Goal: Task Accomplishment & Management: Manage account settings

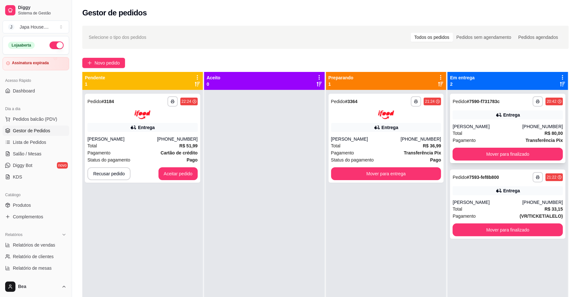
click at [459, 147] on div "**********" at bounding box center [507, 128] width 115 height 69
click at [459, 155] on button "Mover para finalizado" at bounding box center [507, 154] width 107 height 13
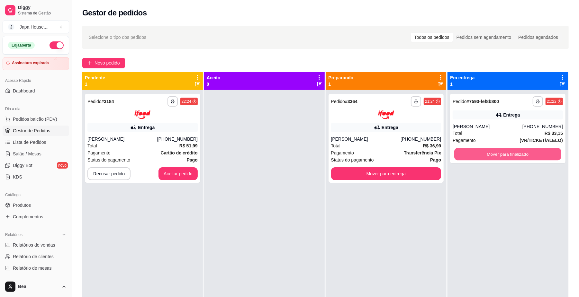
click at [459, 155] on button "Mover para finalizado" at bounding box center [507, 154] width 107 height 13
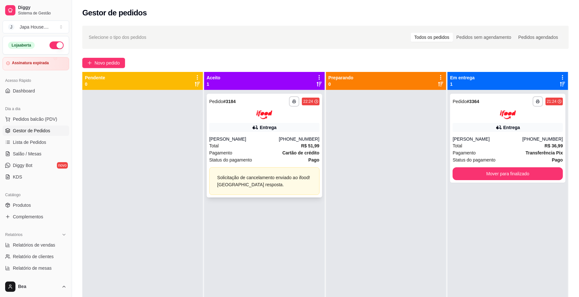
click at [273, 137] on div "[PERSON_NAME]" at bounding box center [244, 139] width 70 height 6
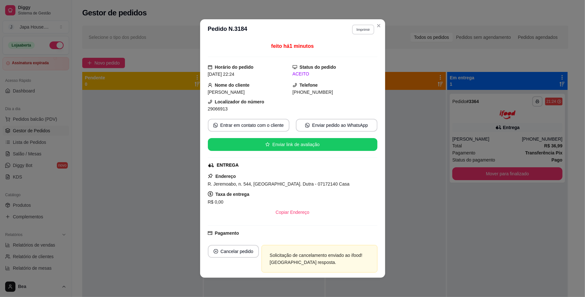
click at [363, 26] on button "Imprimir" at bounding box center [363, 29] width 22 height 10
click at [355, 66] on button "IMPRESSORA" at bounding box center [348, 65] width 45 height 10
click at [361, 30] on button "Imprimir" at bounding box center [363, 29] width 22 height 10
click at [360, 66] on button "IMPRESSORA" at bounding box center [348, 65] width 45 height 10
click at [355, 31] on button "Imprimir" at bounding box center [363, 29] width 22 height 10
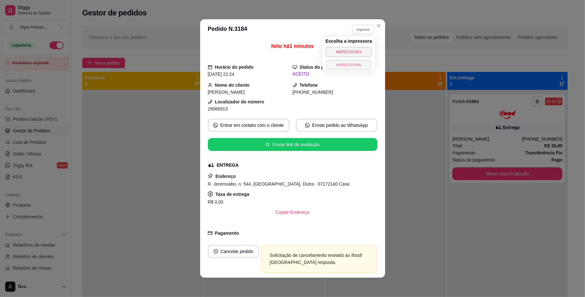
click at [346, 69] on button "IMPRESSORA" at bounding box center [348, 65] width 45 height 10
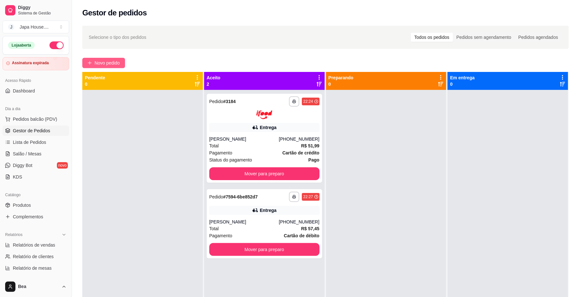
click at [118, 65] on span "Novo pedido" at bounding box center [106, 62] width 25 height 7
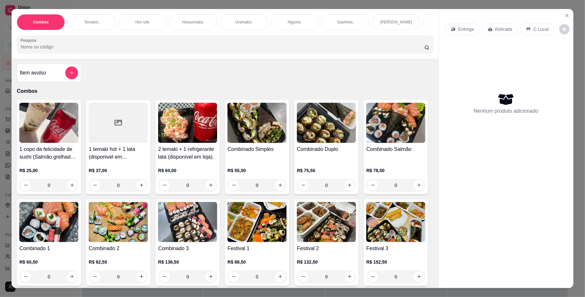
click at [135, 22] on p "Hot rolls" at bounding box center [142, 22] width 14 height 5
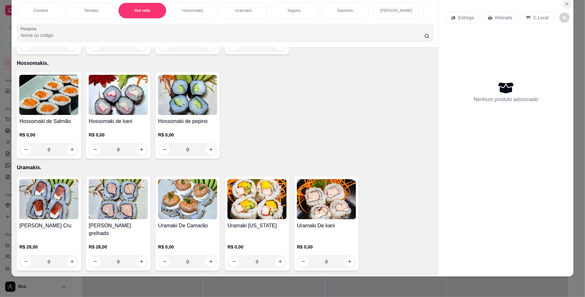
click at [564, 4] on icon "Close" at bounding box center [566, 3] width 5 height 5
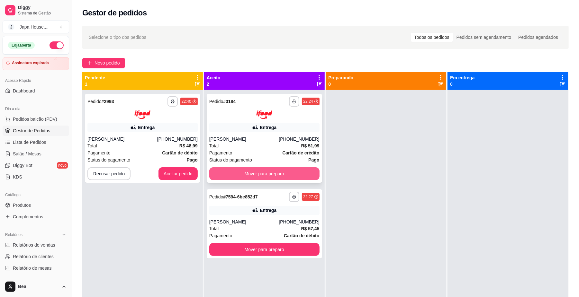
click at [295, 172] on button "Mover para preparo" at bounding box center [264, 173] width 110 height 13
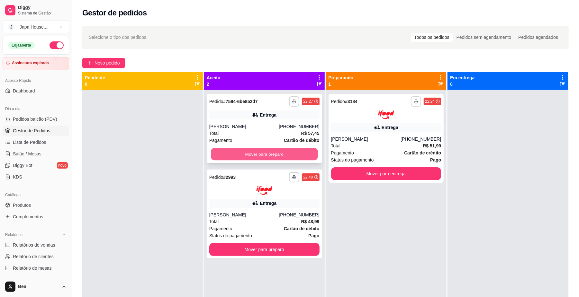
click at [290, 152] on button "Mover para preparo" at bounding box center [264, 154] width 107 height 13
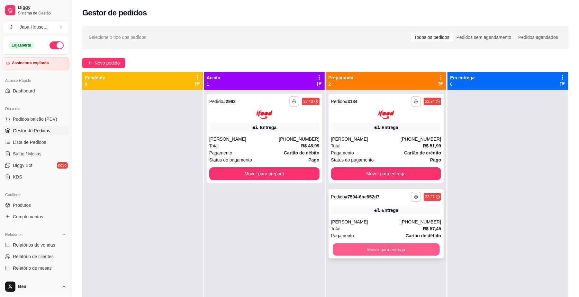
click at [393, 249] on button "Mover para entrega" at bounding box center [385, 249] width 107 height 13
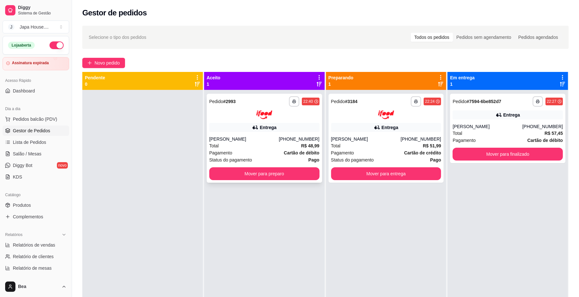
click at [286, 134] on div "**********" at bounding box center [264, 138] width 115 height 89
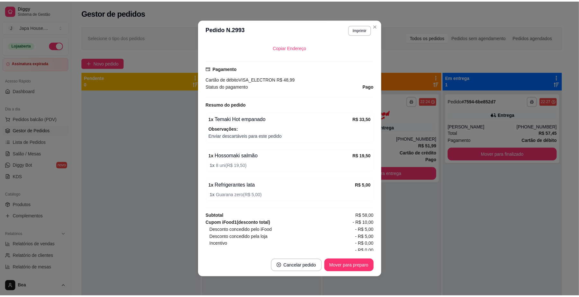
scroll to position [186, 0]
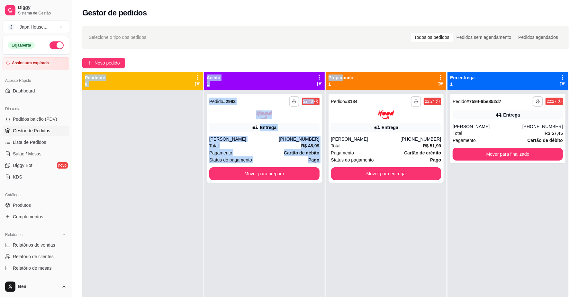
drag, startPoint x: 314, startPoint y: 58, endPoint x: 338, endPoint y: 79, distance: 31.6
click at [338, 79] on div "**********" at bounding box center [325, 199] width 507 height 355
click at [316, 233] on div "**********" at bounding box center [264, 238] width 120 height 297
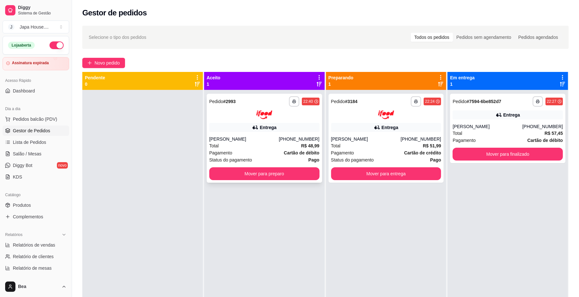
click at [284, 131] on div "Entrega" at bounding box center [264, 127] width 110 height 9
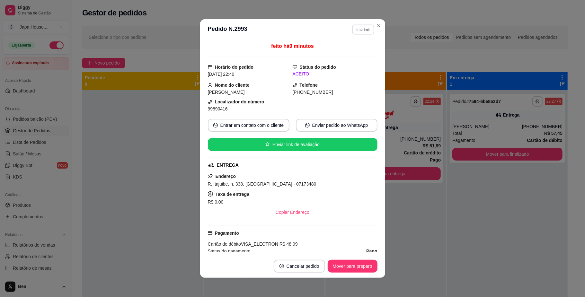
click at [362, 28] on button "Imprimir" at bounding box center [363, 29] width 22 height 10
click at [355, 64] on button "IMPRESSORA" at bounding box center [348, 65] width 45 height 10
click at [356, 29] on button "Imprimir" at bounding box center [363, 29] width 23 height 10
click at [351, 63] on button "IMPRESSORA" at bounding box center [348, 65] width 45 height 10
click at [358, 33] on button "Imprimir" at bounding box center [363, 29] width 23 height 10
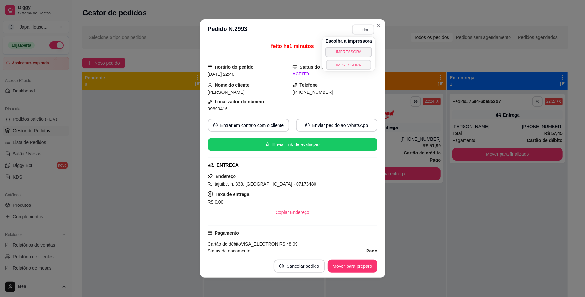
click at [354, 60] on button "IMPRESSORA" at bounding box center [348, 65] width 45 height 10
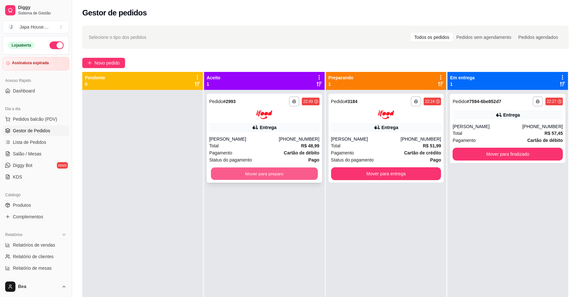
click at [286, 173] on button "Mover para preparo" at bounding box center [264, 173] width 107 height 13
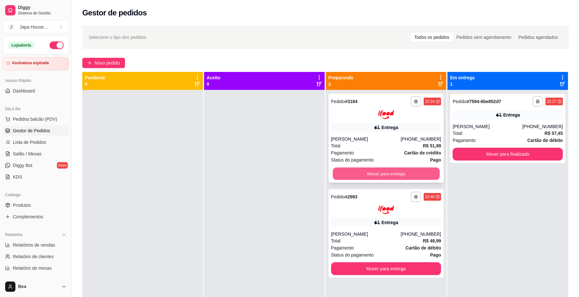
click at [427, 175] on button "Mover para entrega" at bounding box center [385, 173] width 107 height 13
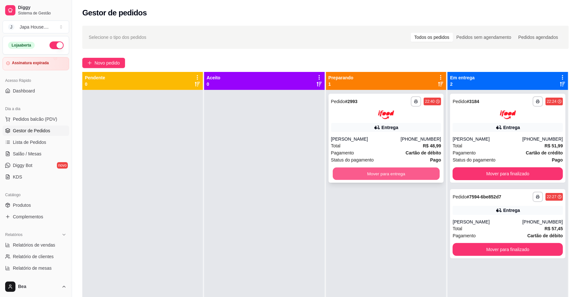
click at [423, 173] on button "Mover para entrega" at bounding box center [385, 173] width 107 height 13
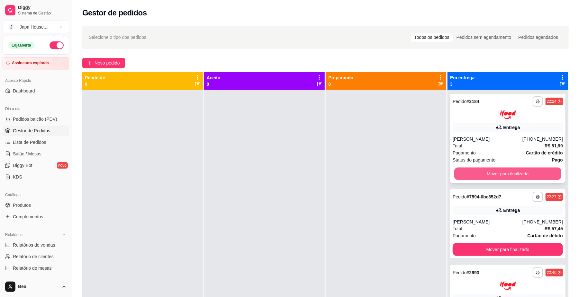
click at [474, 172] on button "Mover para finalizado" at bounding box center [507, 173] width 107 height 13
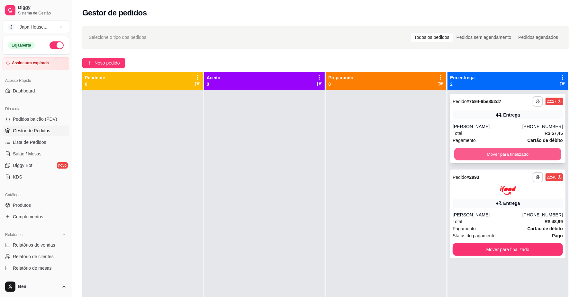
click at [466, 154] on button "Mover para finalizado" at bounding box center [507, 154] width 107 height 13
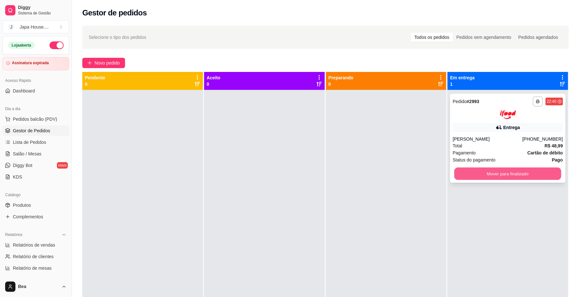
click at [495, 176] on button "Mover para finalizado" at bounding box center [507, 173] width 107 height 13
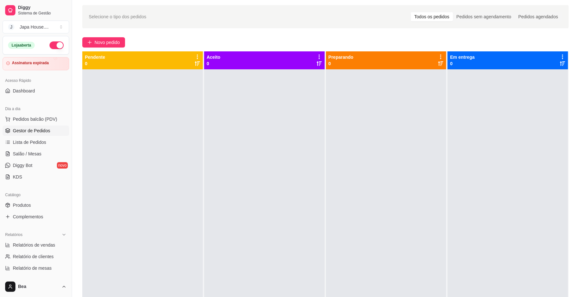
scroll to position [0, 0]
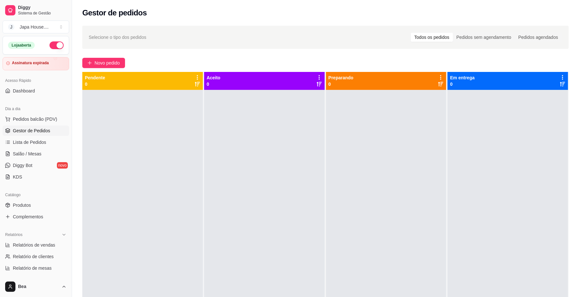
click at [376, 297] on div at bounding box center [386, 238] width 120 height 297
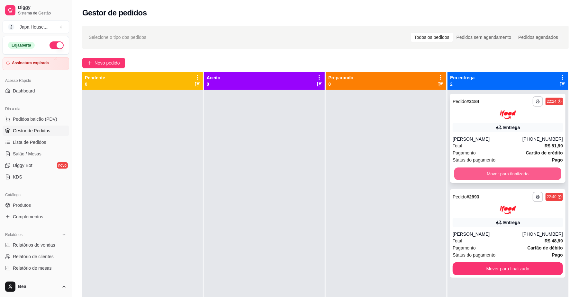
click at [517, 173] on button "Mover para finalizado" at bounding box center [507, 173] width 107 height 13
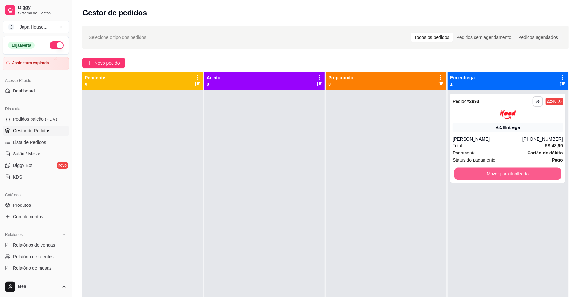
click at [517, 173] on button "Mover para finalizado" at bounding box center [507, 173] width 107 height 13
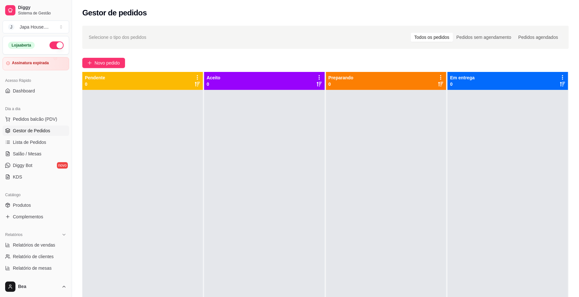
scroll to position [160, 0]
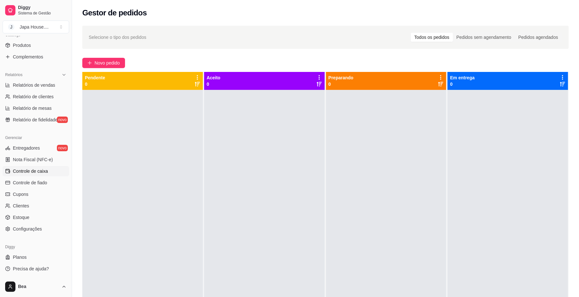
click at [44, 169] on span "Controle de caixa" at bounding box center [30, 171] width 35 height 6
